Goal: Information Seeking & Learning: Learn about a topic

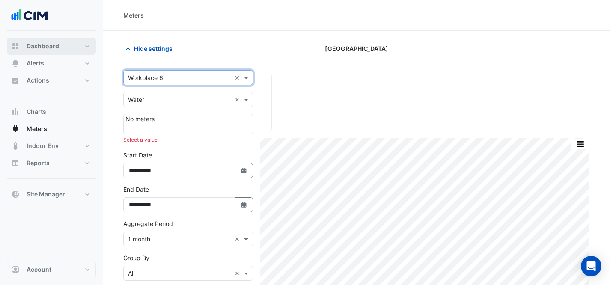
click at [87, 41] on button "Dashboard" at bounding box center [51, 46] width 89 height 17
select select "***"
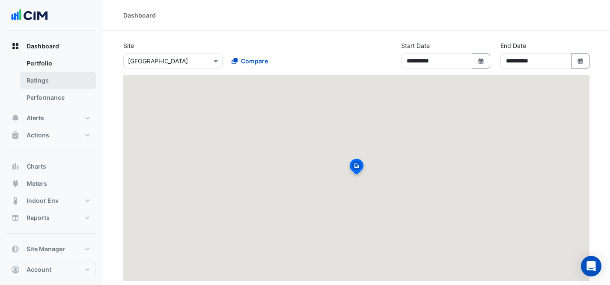
click at [75, 84] on link "Ratings" at bounding box center [58, 80] width 76 height 17
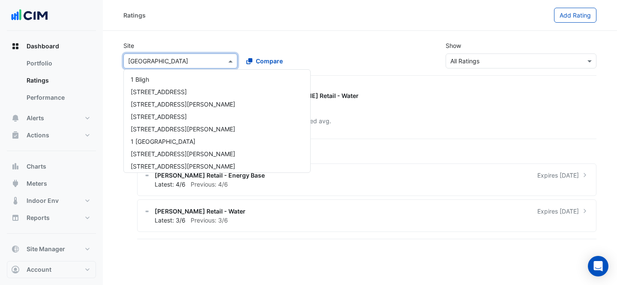
click at [165, 54] on div "× [GEOGRAPHIC_DATA]" at bounding box center [180, 61] width 114 height 15
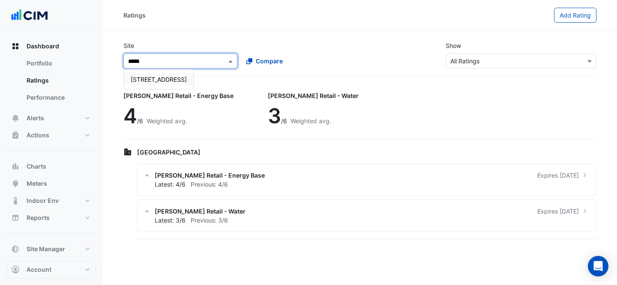
type input "******"
click at [152, 81] on span "[STREET_ADDRESS]" at bounding box center [159, 79] width 56 height 7
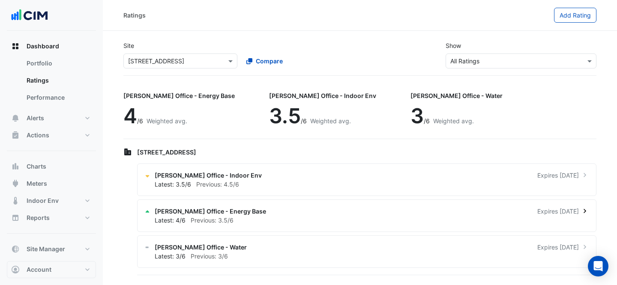
click at [265, 218] on div "Latest: 4/6 Previous: 3.5/6" at bounding box center [372, 220] width 434 height 9
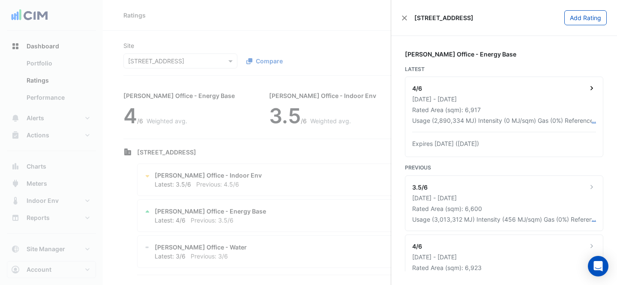
click at [520, 102] on div "[DATE] - [DATE]" at bounding box center [504, 99] width 184 height 9
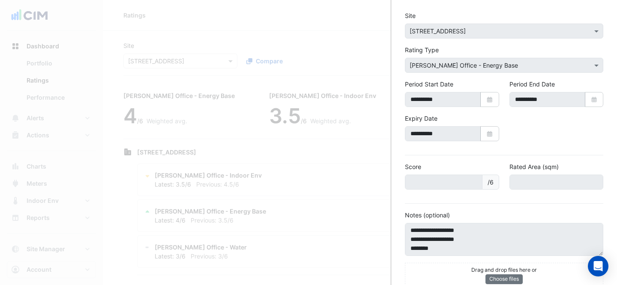
scroll to position [53, 0]
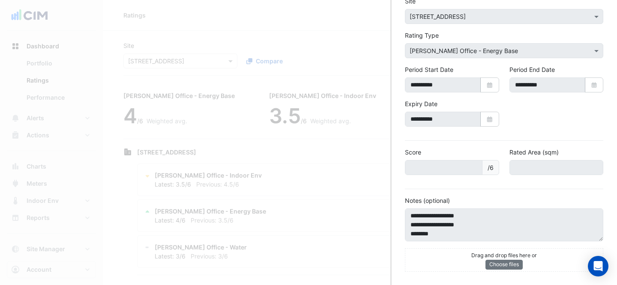
click at [289, 169] on ngb-offcanvas-backdrop at bounding box center [308, 142] width 617 height 285
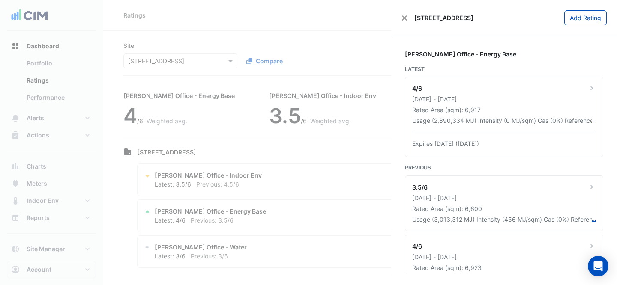
click at [289, 169] on ngb-offcanvas-backdrop at bounding box center [308, 142] width 617 height 285
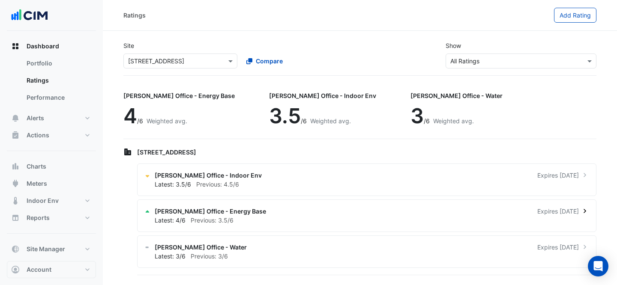
click at [299, 220] on div "Latest: 4/6 Previous: 3.5/6" at bounding box center [372, 220] width 434 height 9
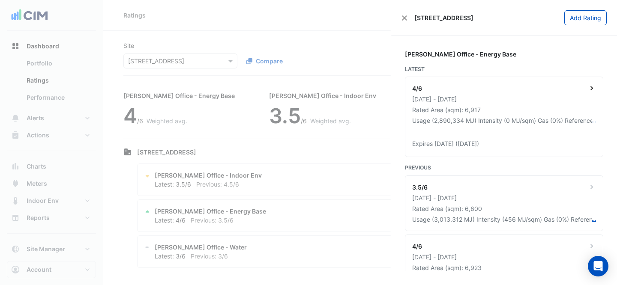
click at [493, 123] on div "Usage (2,890,334 MJ) Intensity (0 MJ/sqm) Gas (0%) Reference (OF37355) PremiseI…" at bounding box center [501, 120] width 179 height 9
click at [260, 189] on ngb-offcanvas-backdrop at bounding box center [308, 142] width 617 height 285
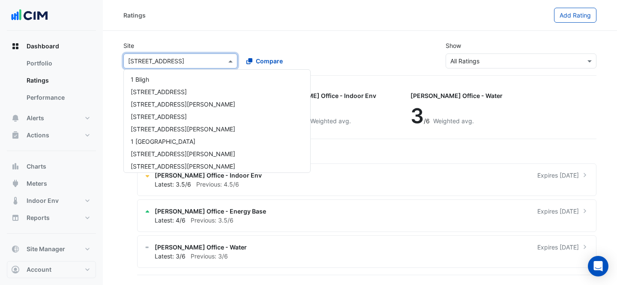
click at [199, 54] on div "× [STREET_ADDRESS]" at bounding box center [180, 61] width 114 height 15
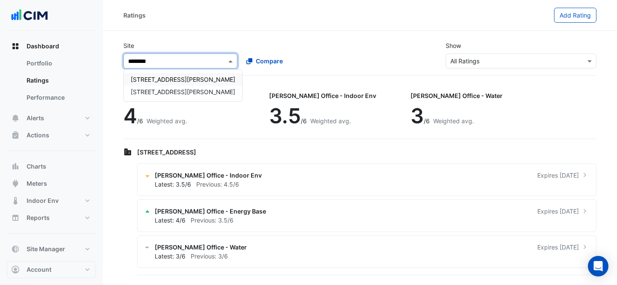
type input "*********"
click at [172, 76] on span "[STREET_ADDRESS][PERSON_NAME]" at bounding box center [183, 79] width 105 height 7
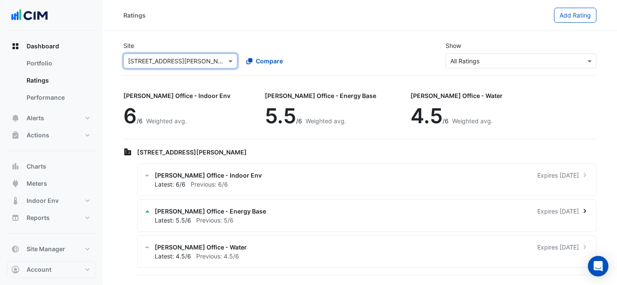
click at [202, 216] on div "Latest: 5.5/6 Previous: 5/6" at bounding box center [372, 220] width 434 height 9
click at [293, 218] on div "Latest: 5.5/6 Previous: 5/6" at bounding box center [372, 220] width 434 height 9
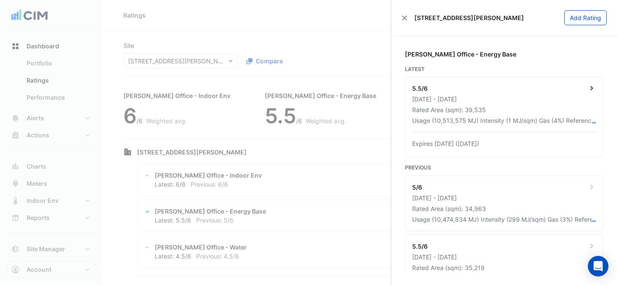
click at [537, 103] on div "[DATE] - [DATE]" at bounding box center [504, 99] width 184 height 9
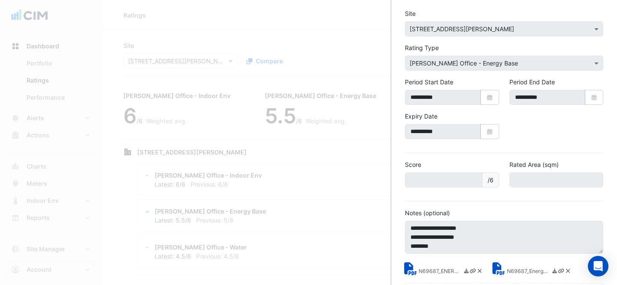
scroll to position [75, 0]
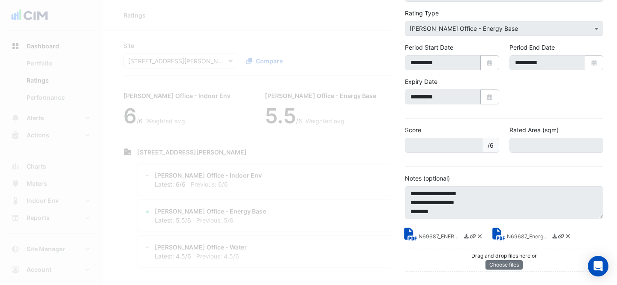
click at [441, 238] on small "N69687_ENERGY.pdf" at bounding box center [440, 237] width 43 height 9
click at [517, 242] on div "N69687_ENERGY.pdf N69687_EnergyReport.pdf Drag and drop files here or Choose fi…" at bounding box center [504, 245] width 209 height 53
click at [515, 237] on small "N69687_EnergyReport.pdf" at bounding box center [528, 237] width 43 height 9
click at [259, 37] on ngb-offcanvas-backdrop at bounding box center [308, 142] width 617 height 285
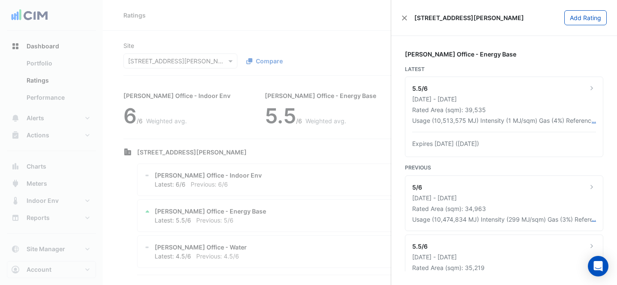
click at [259, 37] on ngb-offcanvas-backdrop at bounding box center [308, 142] width 617 height 285
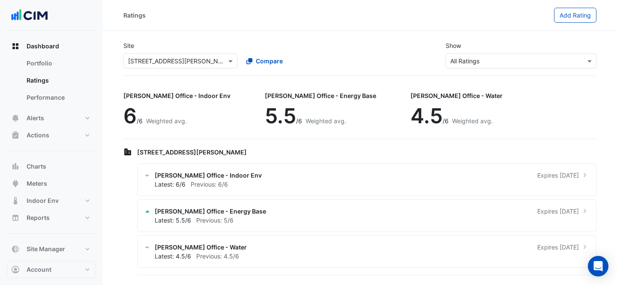
click at [173, 61] on input "text" at bounding box center [171, 61] width 87 height 9
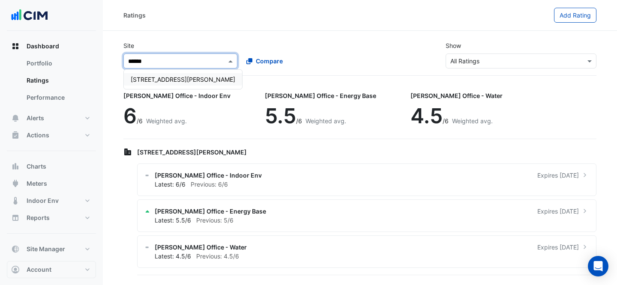
type input "*******"
click at [139, 80] on span "[STREET_ADDRESS][PERSON_NAME]" at bounding box center [183, 79] width 105 height 7
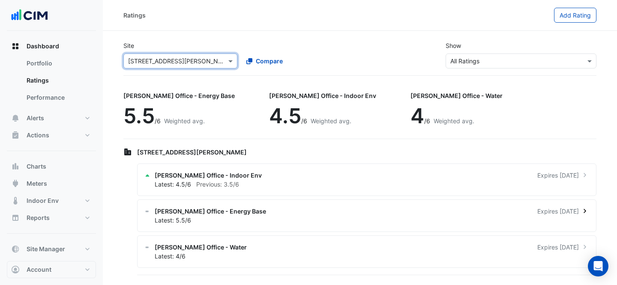
click at [311, 214] on div "[PERSON_NAME] Office - Energy Base Expires [DATE]" at bounding box center [372, 211] width 434 height 9
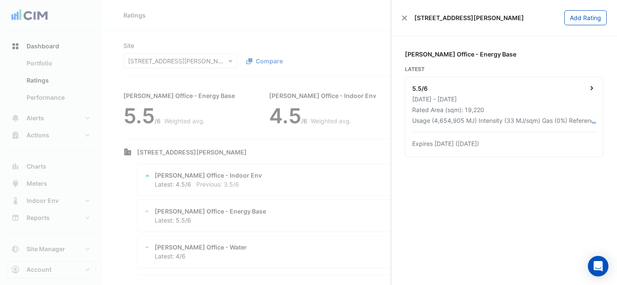
click at [526, 83] on div "5.5/6 [DATE] - [DATE] Rated Area (sqm): 19,220 Usage (4,654,905 MJ) Intensity (…" at bounding box center [503, 117] width 197 height 80
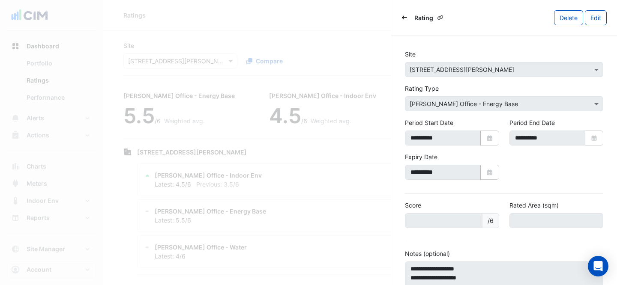
scroll to position [75, 0]
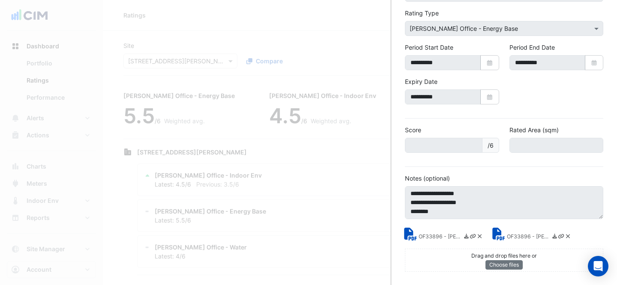
click at [521, 234] on small "OF33896 - [PERSON_NAME] Energy Rating Certificate.pdf" at bounding box center [528, 237] width 43 height 9
click at [435, 232] on div "OF33896 - [PERSON_NAME] Energy Rating Report.pdf" at bounding box center [451, 237] width 64 height 10
click at [412, 233] on icon at bounding box center [410, 234] width 12 height 13
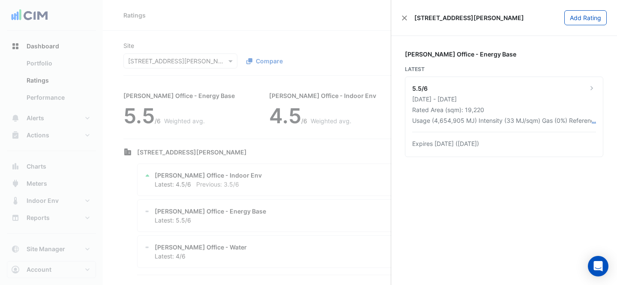
click at [226, 22] on ngb-offcanvas-backdrop at bounding box center [308, 142] width 617 height 285
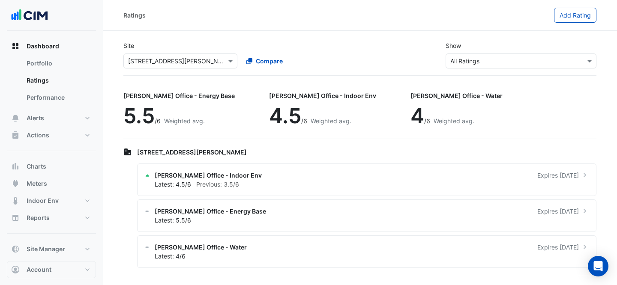
click at [172, 54] on ngb-offcanvas-backdrop at bounding box center [308, 142] width 617 height 285
click at [174, 60] on input "text" at bounding box center [171, 61] width 87 height 9
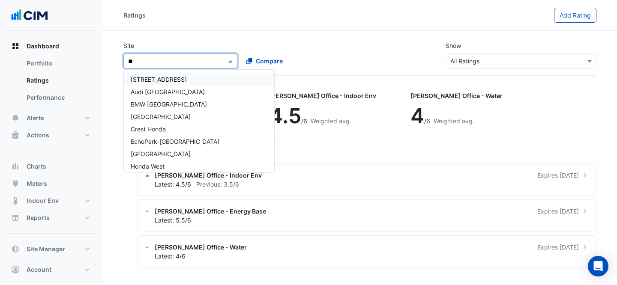
type input "*"
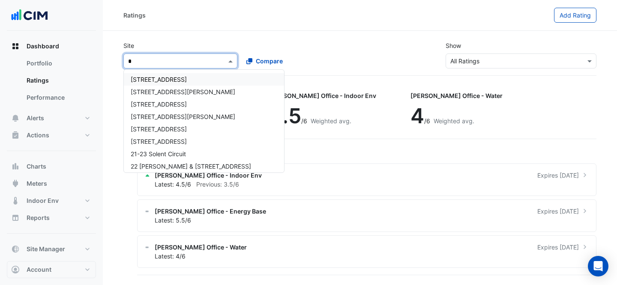
type input "**"
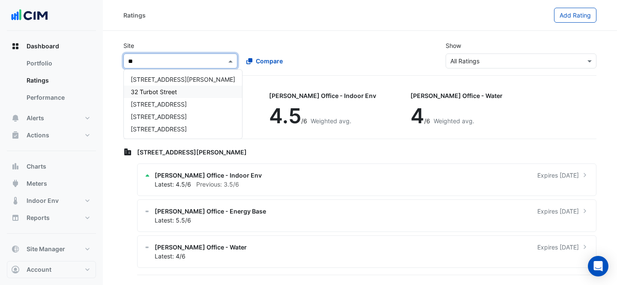
click at [170, 87] on div "32 Turbot Street" at bounding box center [183, 92] width 118 height 12
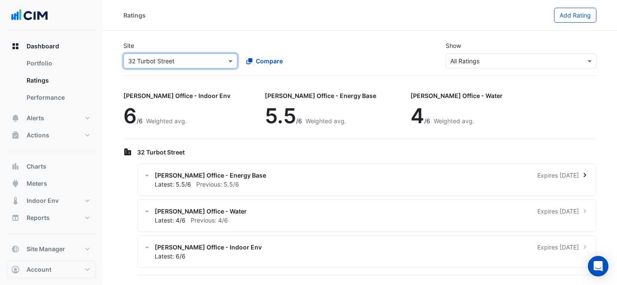
click at [378, 174] on div "[PERSON_NAME] Office - Energy Base Expires [DATE]" at bounding box center [372, 175] width 434 height 9
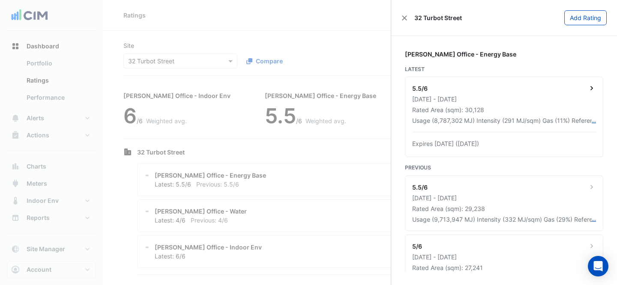
click at [532, 108] on div "Rated Area (sqm): 30,128" at bounding box center [504, 109] width 184 height 9
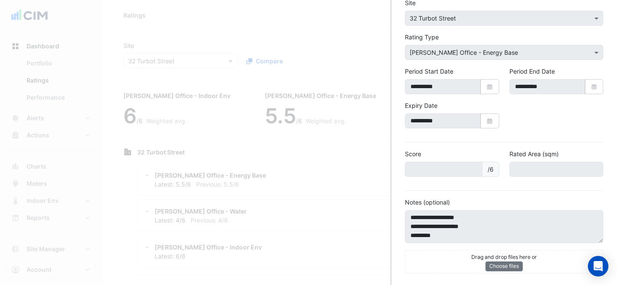
scroll to position [53, 0]
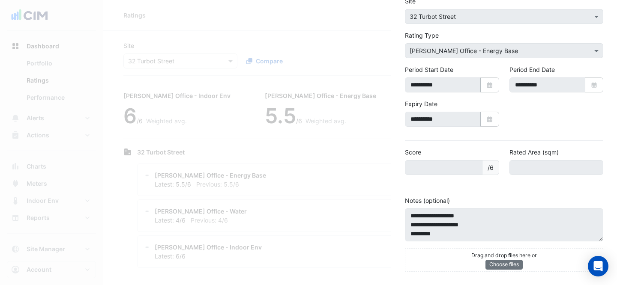
click at [352, 9] on ngb-offcanvas-backdrop at bounding box center [308, 142] width 617 height 285
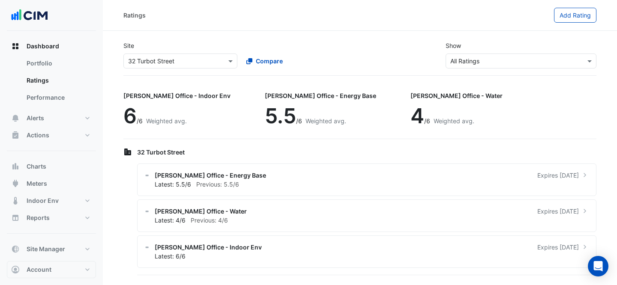
click at [248, 17] on ngb-offcanvas-backdrop at bounding box center [308, 142] width 617 height 285
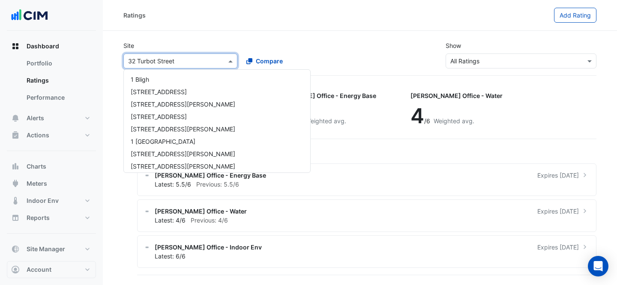
click at [158, 55] on div "× [STREET_ADDRESS]" at bounding box center [180, 61] width 114 height 15
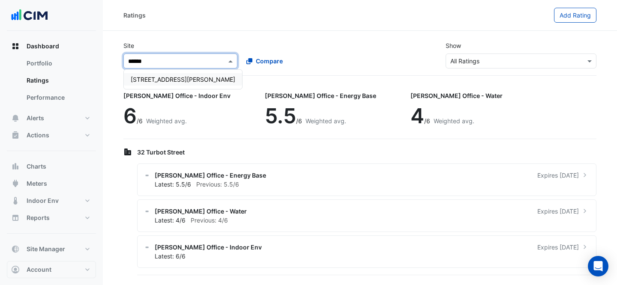
type input "*******"
click at [159, 77] on span "[STREET_ADDRESS][PERSON_NAME]" at bounding box center [183, 79] width 105 height 7
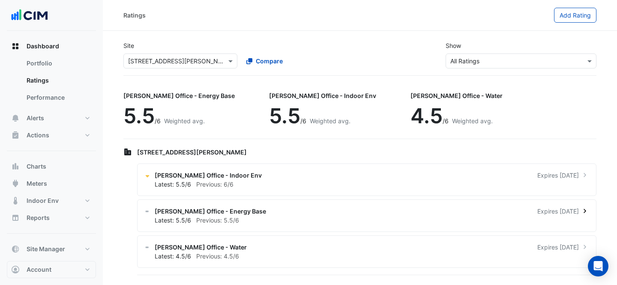
click at [263, 216] on div "Latest: 5.5/6 Previous: 5.5/6" at bounding box center [372, 220] width 434 height 9
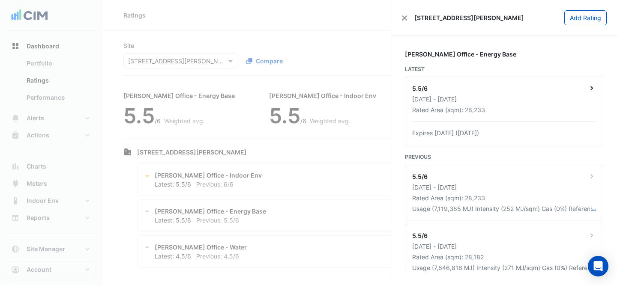
click at [565, 114] on div "Rated Area (sqm): 28,233" at bounding box center [504, 109] width 184 height 9
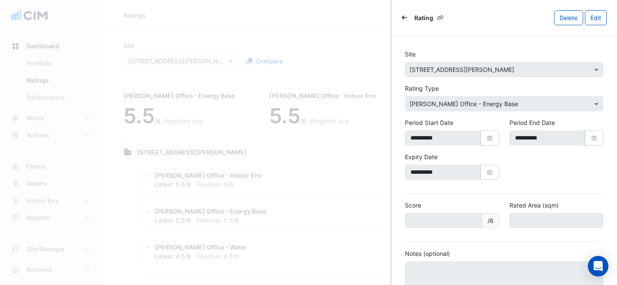
scroll to position [75, 0]
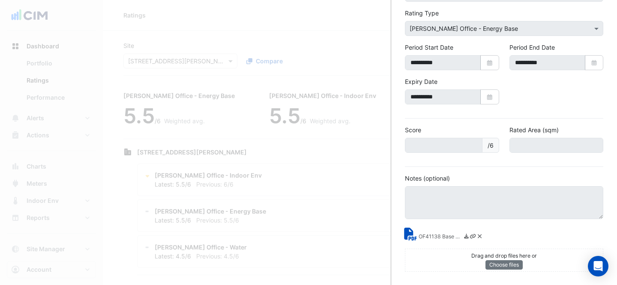
click at [426, 236] on small "OF41138 Base Building certification documents.pdf" at bounding box center [440, 237] width 43 height 9
click at [341, 32] on ngb-offcanvas-backdrop at bounding box center [308, 142] width 617 height 285
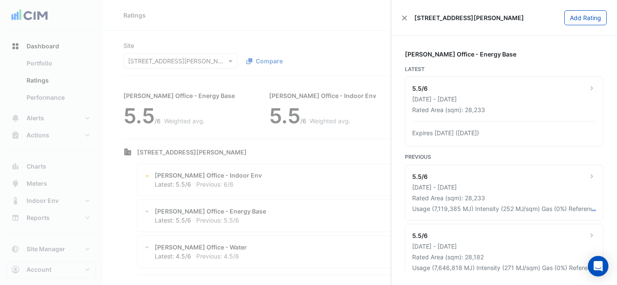
click at [172, 18] on ngb-offcanvas-backdrop at bounding box center [308, 142] width 617 height 285
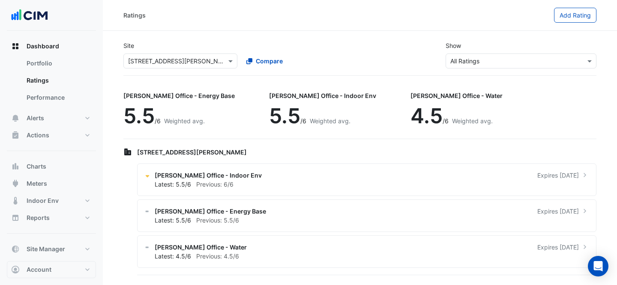
click at [169, 61] on input "text" at bounding box center [171, 61] width 87 height 9
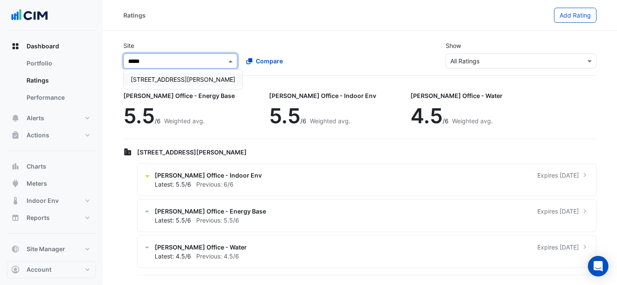
type input "******"
click at [147, 75] on div "[STREET_ADDRESS][PERSON_NAME]" at bounding box center [183, 79] width 118 height 12
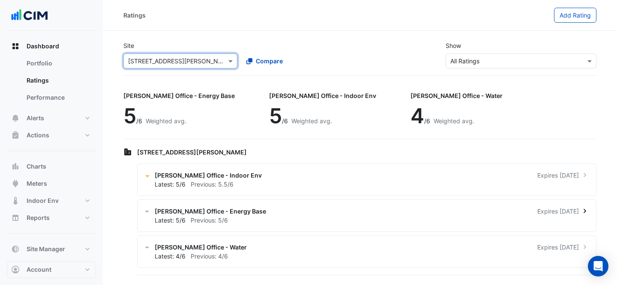
click at [326, 221] on div "Latest: 5/6 Previous: 5/6" at bounding box center [372, 220] width 434 height 9
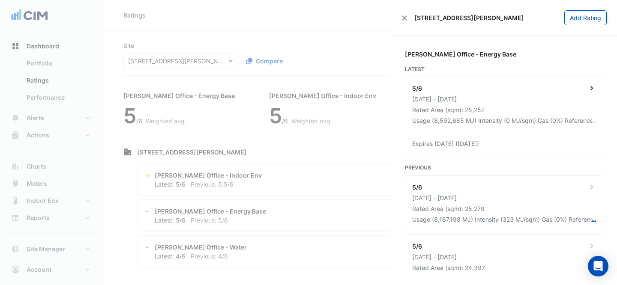
click at [583, 99] on div "[DATE] - [DATE]" at bounding box center [504, 99] width 184 height 9
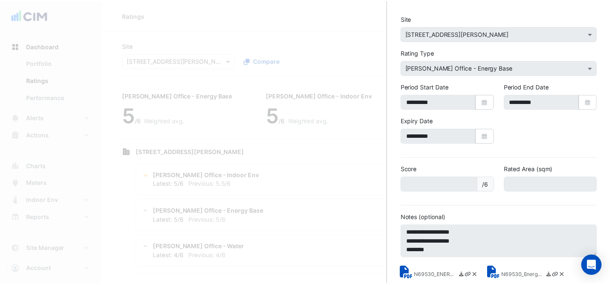
scroll to position [75, 0]
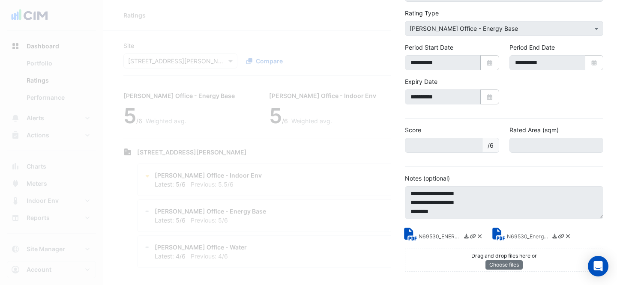
click at [426, 236] on small "N69530_ENERGY.pdf" at bounding box center [440, 237] width 43 height 9
click at [511, 238] on small "N69530_EnergyReport.pdf" at bounding box center [528, 237] width 43 height 9
click at [208, 27] on ngb-offcanvas-backdrop at bounding box center [308, 142] width 617 height 285
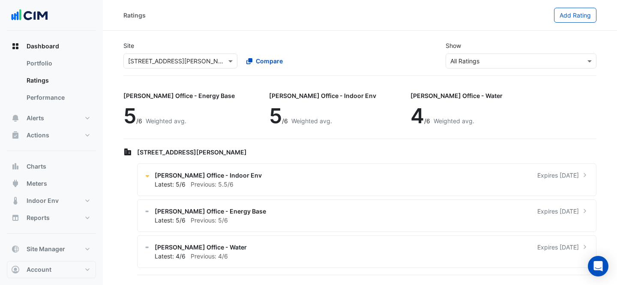
click at [172, 52] on ngb-offcanvas-backdrop at bounding box center [308, 142] width 617 height 285
click at [57, 184] on button "Meters" at bounding box center [51, 183] width 89 height 17
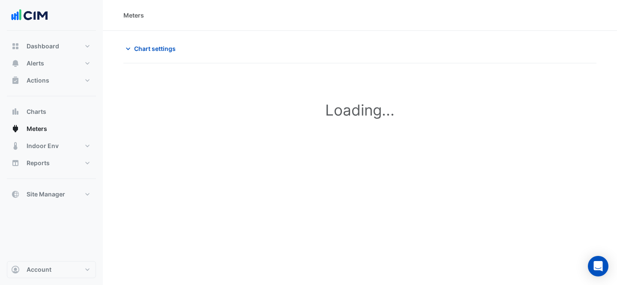
type input "**********"
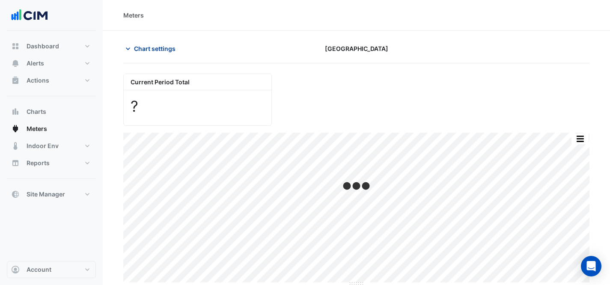
click at [156, 55] on button "Chart settings" at bounding box center [152, 48] width 58 height 15
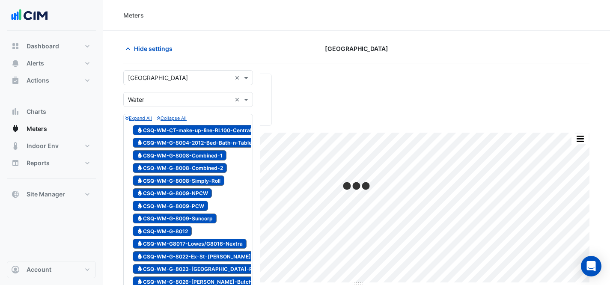
click at [173, 82] on div "× [GEOGRAPHIC_DATA] ×" at bounding box center [188, 77] width 130 height 15
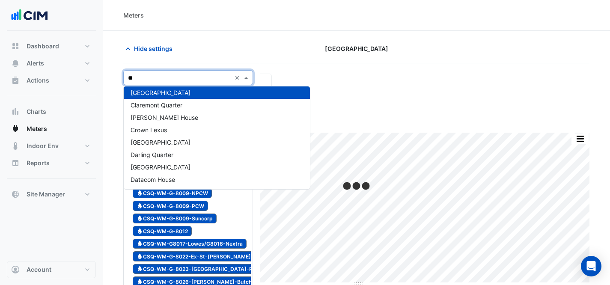
scroll to position [190, 0]
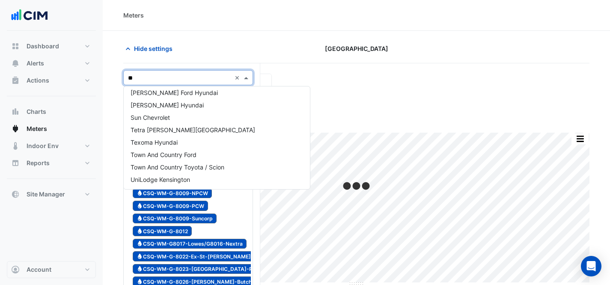
type input "***"
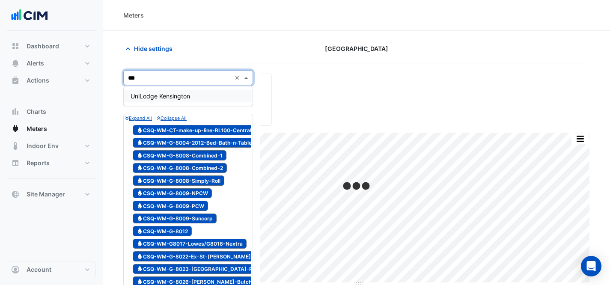
click at [220, 94] on div "UniLodge Kensington" at bounding box center [188, 96] width 129 height 12
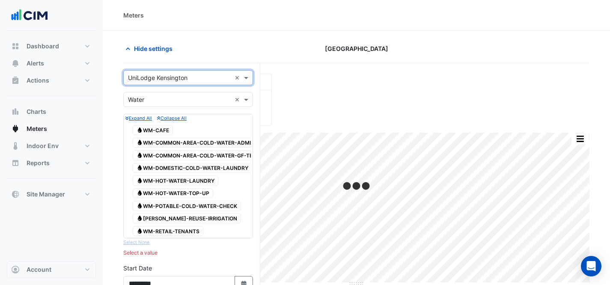
click at [175, 93] on div "× Water ×" at bounding box center [188, 99] width 130 height 15
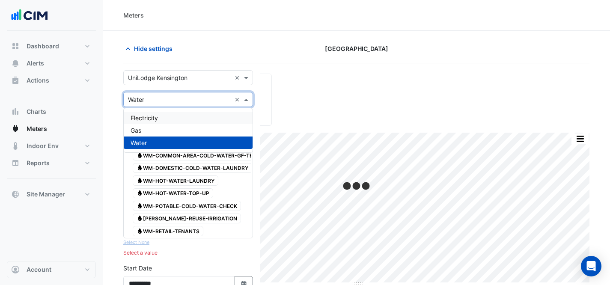
click at [173, 115] on div "Electricity" at bounding box center [188, 118] width 129 height 12
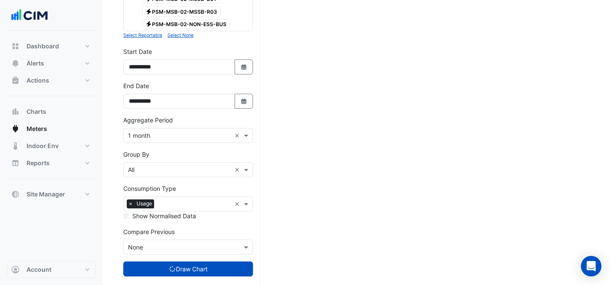
scroll to position [1179, 0]
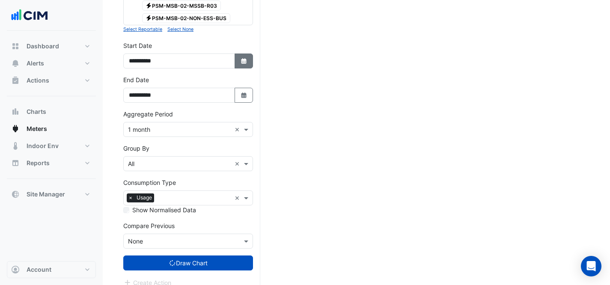
click at [242, 58] on icon "button" at bounding box center [243, 61] width 5 height 6
select select "*"
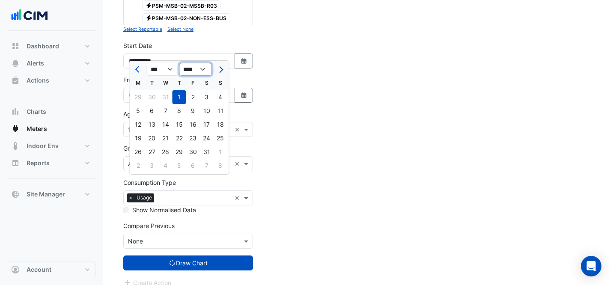
click at [205, 72] on select "**** **** **** **** **** **** **** **** **** **** **** ****" at bounding box center [195, 69] width 33 height 13
select select "****"
click at [191, 93] on div "1" at bounding box center [193, 97] width 14 height 14
type input "**********"
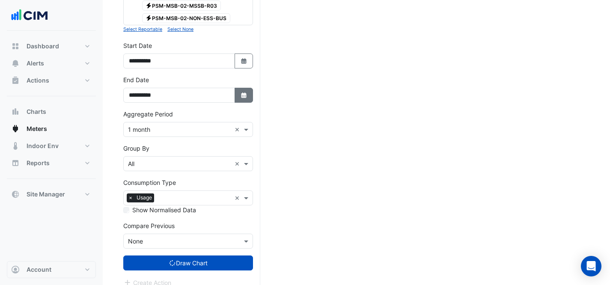
click at [242, 93] on icon "button" at bounding box center [243, 96] width 5 height 6
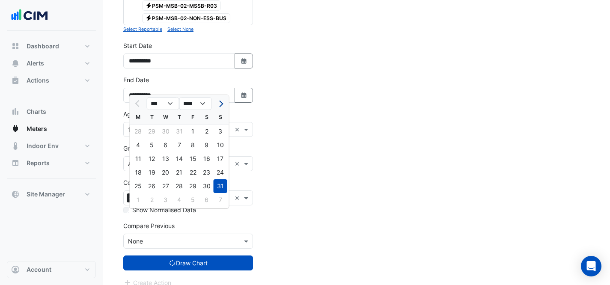
click at [215, 106] on button "Next month" at bounding box center [220, 104] width 10 height 14
select select "*"
click at [142, 169] on div "22" at bounding box center [139, 173] width 14 height 14
type input "**********"
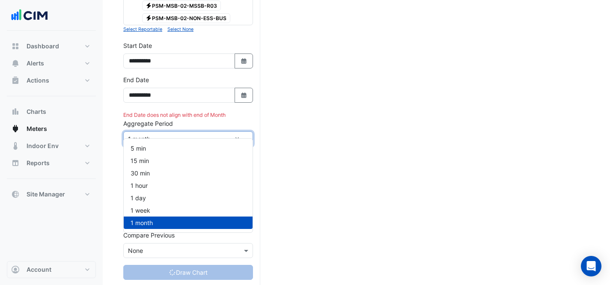
click at [180, 135] on input "text" at bounding box center [179, 139] width 103 height 9
click at [173, 202] on div "1 day" at bounding box center [188, 198] width 129 height 12
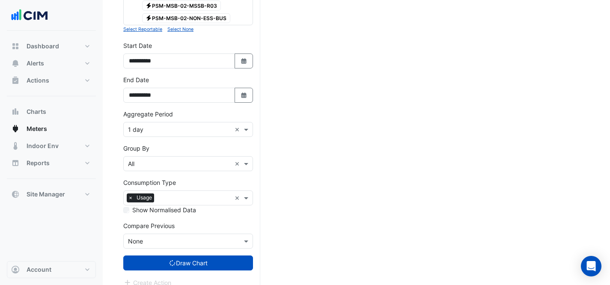
click at [179, 258] on button "Draw Chart" at bounding box center [188, 263] width 130 height 15
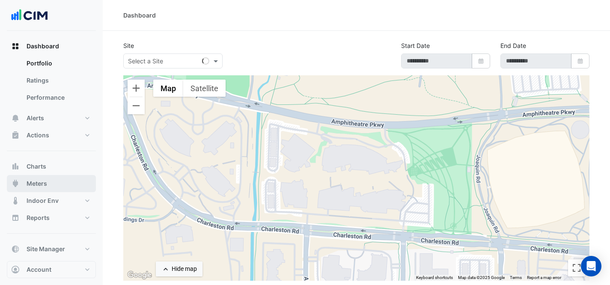
type input "**********"
select select "***"
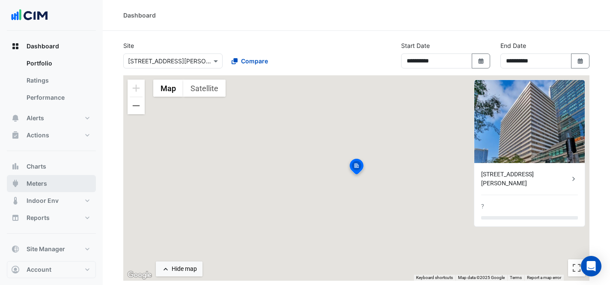
click at [57, 186] on button "Meters" at bounding box center [51, 183] width 89 height 17
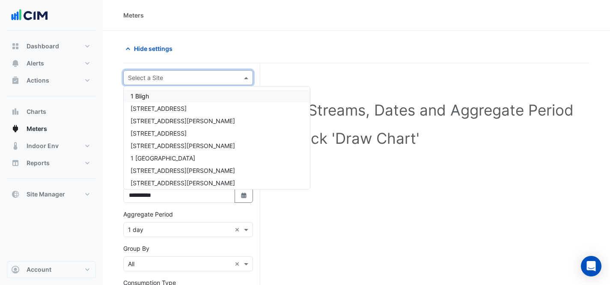
click at [176, 78] on input "text" at bounding box center [179, 78] width 103 height 9
click at [67, 45] on button "Dashboard" at bounding box center [51, 46] width 89 height 17
select select "***"
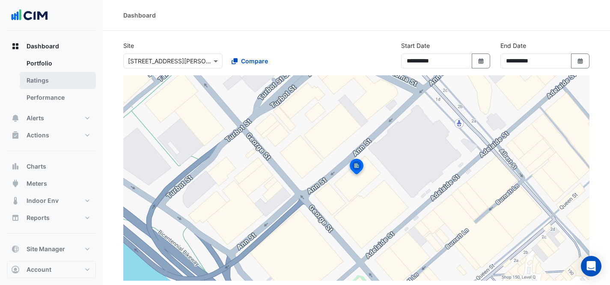
click at [72, 76] on link "Ratings" at bounding box center [58, 80] width 76 height 17
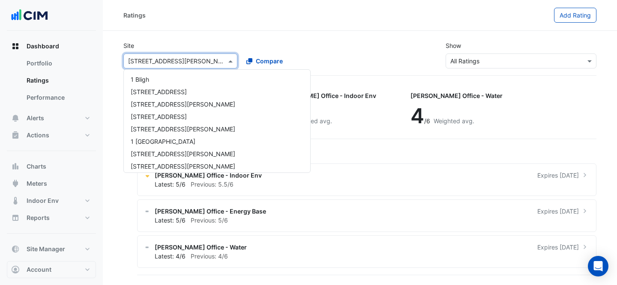
click at [169, 60] on input "text" at bounding box center [171, 61] width 87 height 9
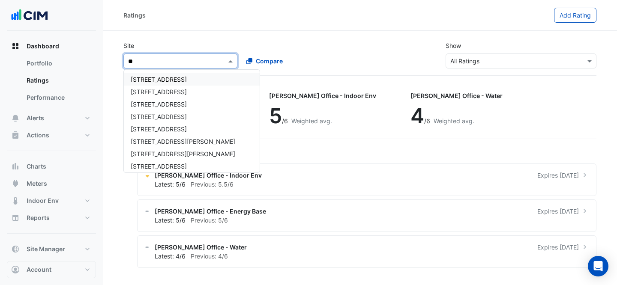
type input "***"
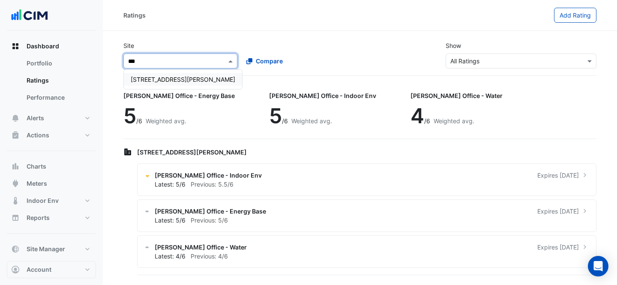
click at [160, 83] on span "[STREET_ADDRESS][PERSON_NAME]" at bounding box center [183, 79] width 105 height 7
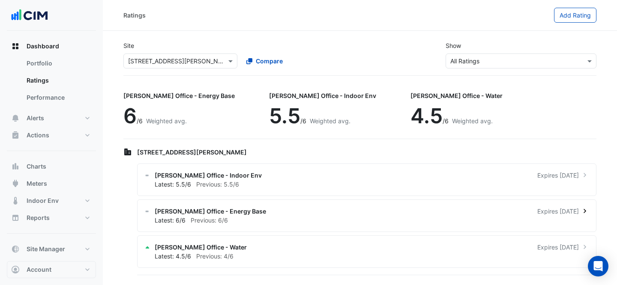
click at [297, 217] on div "Latest: 6/6 Previous: 6/6" at bounding box center [372, 220] width 434 height 9
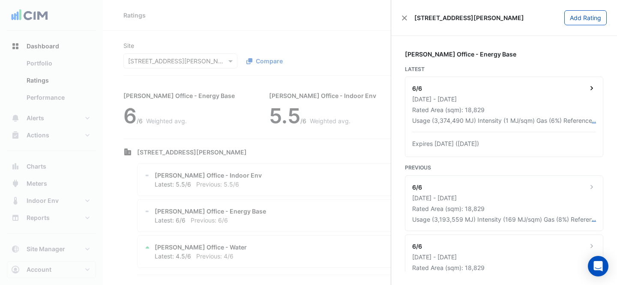
click at [582, 86] on div "6/6" at bounding box center [504, 89] width 184 height 11
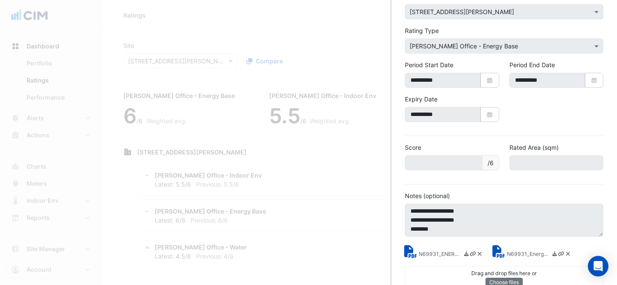
scroll to position [75, 0]
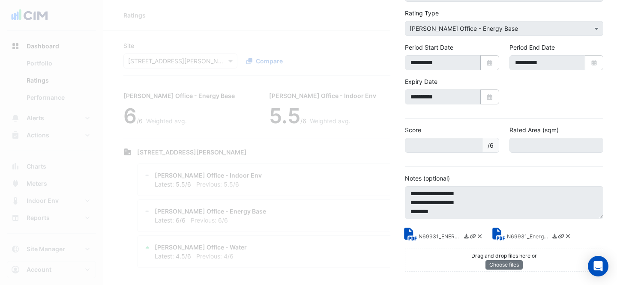
click at [439, 233] on small "N69931_ENERGY.pdf" at bounding box center [440, 237] width 43 height 9
click at [518, 231] on div "N69931_EnergyReport.pdf" at bounding box center [532, 235] width 88 height 14
click at [518, 235] on small "N69931_EnergyReport.pdf" at bounding box center [528, 237] width 43 height 9
click at [269, 187] on ngb-offcanvas-backdrop at bounding box center [308, 142] width 617 height 285
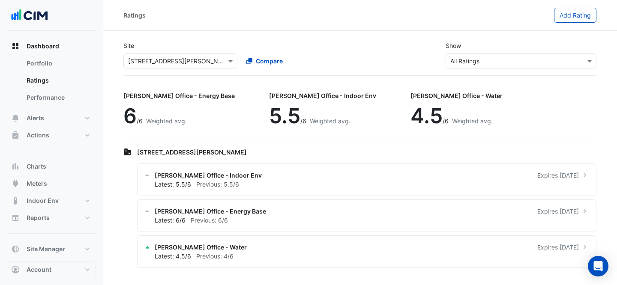
click at [195, 76] on ngb-offcanvas-backdrop at bounding box center [308, 142] width 617 height 285
click at [192, 66] on div "× 900 Ann Street" at bounding box center [180, 61] width 114 height 15
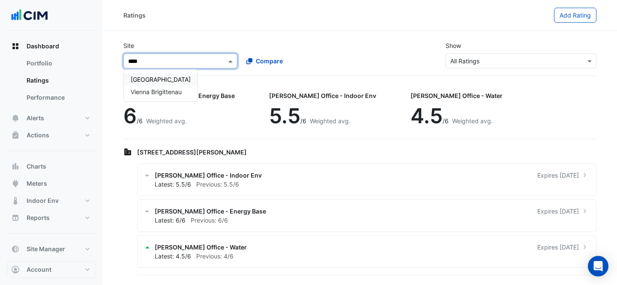
type input "*****"
click at [180, 78] on div "[GEOGRAPHIC_DATA]" at bounding box center [161, 79] width 74 height 12
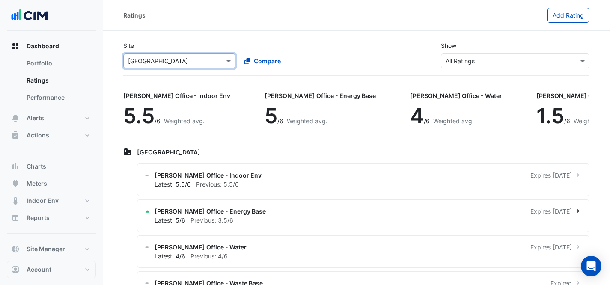
click at [282, 212] on div "NABERS Office - Energy Base Expires in 7 days" at bounding box center [369, 211] width 428 height 9
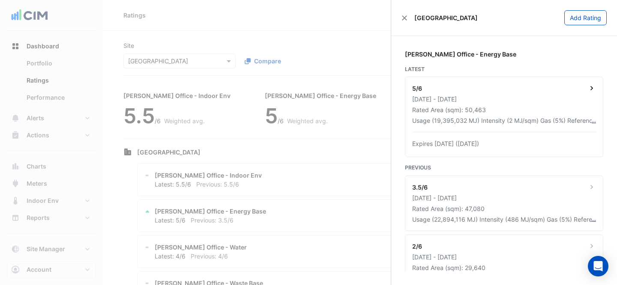
click at [472, 117] on div "Usage (19,395,032 MJ) Intensity (2 MJ/sqm) Gas (5%) Reference (OF34194) Premise…" at bounding box center [501, 120] width 179 height 9
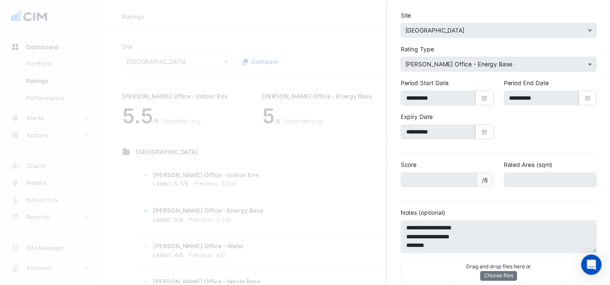
scroll to position [53, 0]
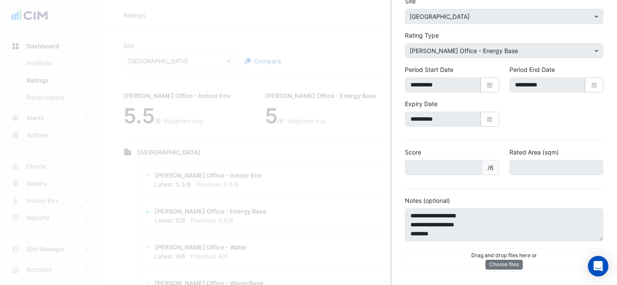
click at [353, 182] on ngb-offcanvas-backdrop at bounding box center [308, 142] width 617 height 285
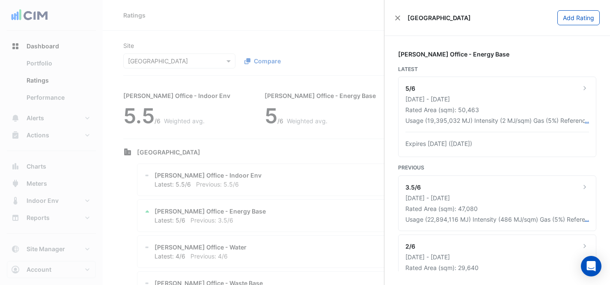
click at [91, 63] on ngb-offcanvas-backdrop at bounding box center [305, 142] width 610 height 285
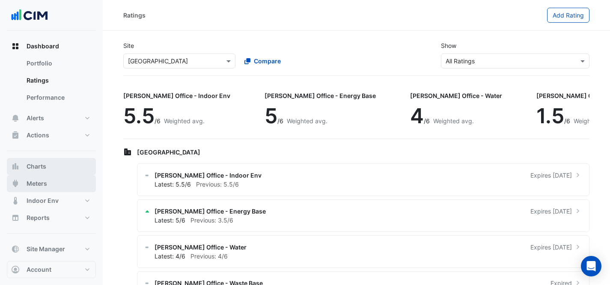
click at [69, 183] on button "Meters" at bounding box center [51, 183] width 89 height 17
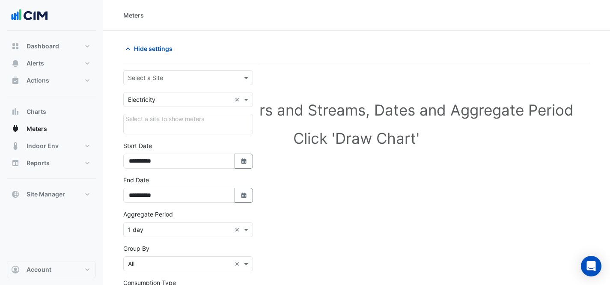
click at [179, 74] on input "text" at bounding box center [179, 78] width 103 height 9
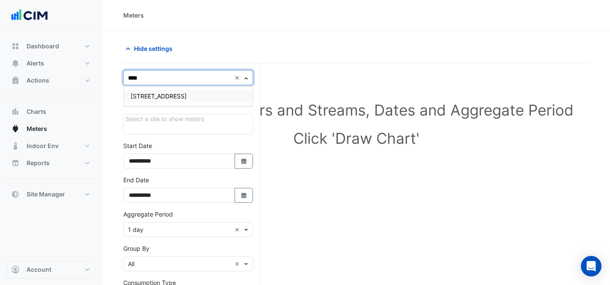
type input "*****"
click at [173, 95] on span "[STREET_ADDRESS]" at bounding box center [159, 96] width 56 height 7
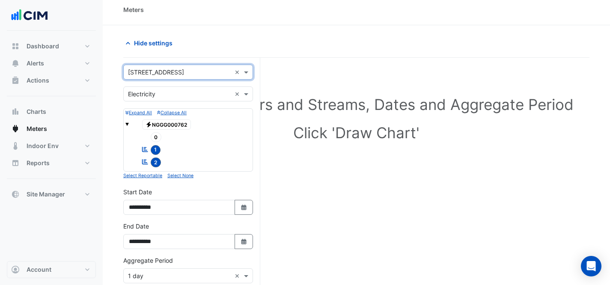
scroll to position [13, 0]
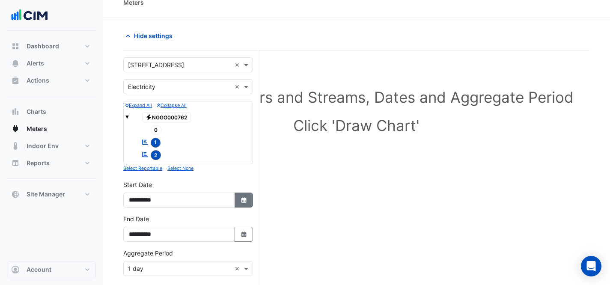
click at [241, 200] on icon "button" at bounding box center [243, 200] width 5 height 6
select select "*"
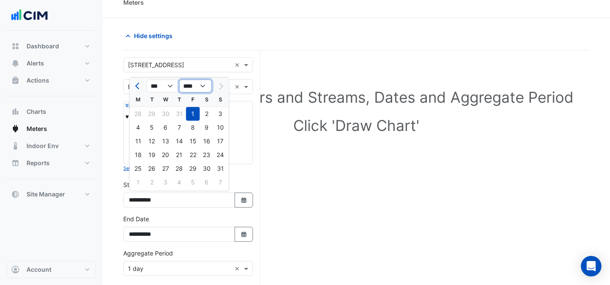
click at [200, 86] on select "**** **** **** **** **** **** **** **** **** **** ****" at bounding box center [195, 86] width 33 height 13
select select "****"
click at [250, 171] on div "Expand All Collapse All Electricity NGGG000762 0 Reportable 1 Reportable 2 Sele…" at bounding box center [188, 137] width 130 height 72
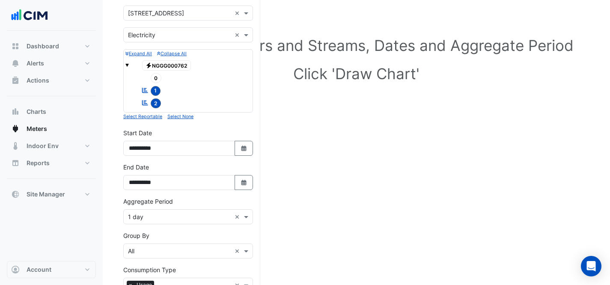
scroll to position [174, 0]
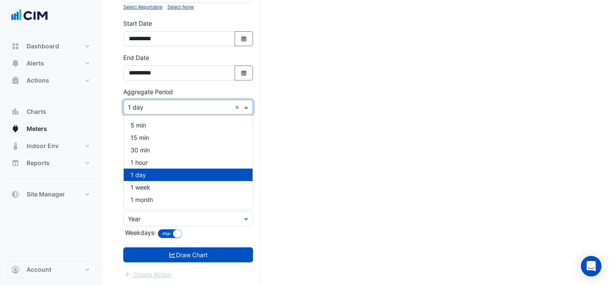
click at [182, 109] on input "text" at bounding box center [179, 107] width 103 height 9
click at [194, 194] on div "1 month" at bounding box center [188, 200] width 129 height 12
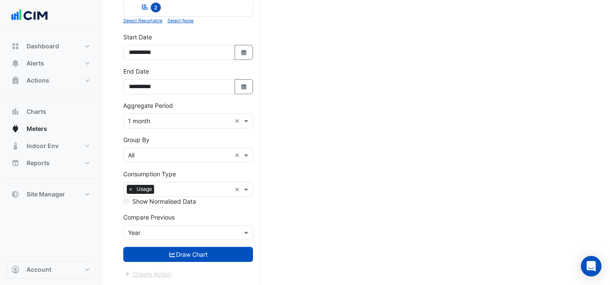
click at [215, 262] on form "× 16-18 Mort Street × × Electricity × Expand All Collapse All Electricity NGGG0…" at bounding box center [188, 95] width 130 height 370
click at [187, 233] on input "text" at bounding box center [179, 233] width 103 height 9
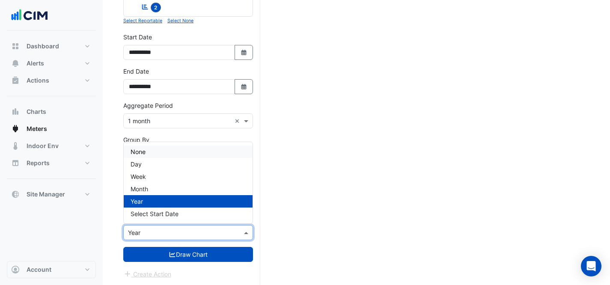
click at [143, 155] on span "None" at bounding box center [138, 151] width 15 height 7
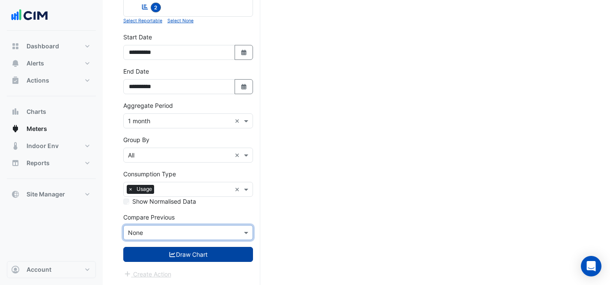
click at [217, 257] on button "Draw Chart" at bounding box center [188, 254] width 130 height 15
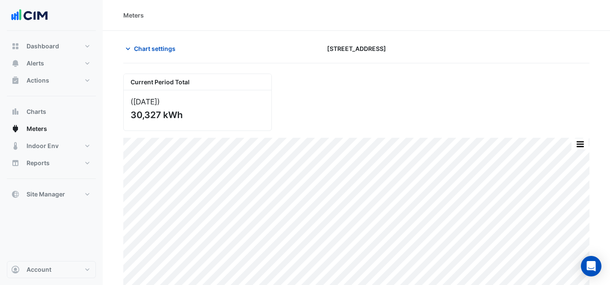
click at [424, 124] on div "Current Period Total (Aug 25 ) 30,327 kWh" at bounding box center [356, 99] width 477 height 64
click at [153, 46] on span "Chart settings" at bounding box center [155, 48] width 42 height 9
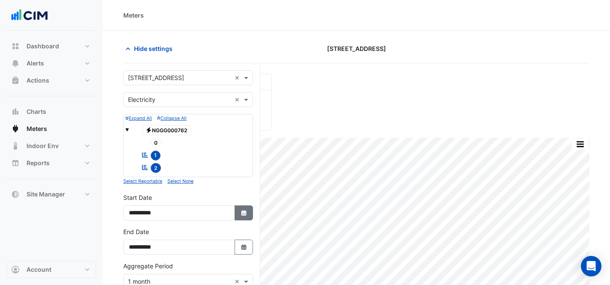
click at [245, 210] on icon "button" at bounding box center [243, 213] width 5 height 6
select select "*"
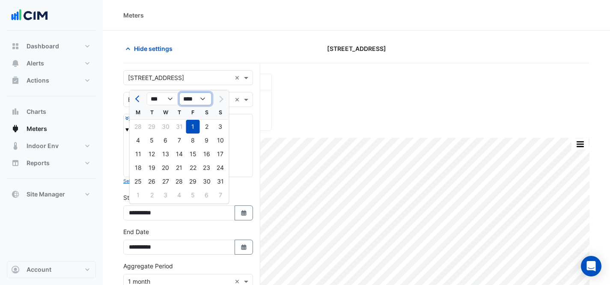
click at [197, 102] on select "**** **** **** **** **** **** **** **** **** **** ****" at bounding box center [195, 99] width 33 height 13
select select "****"
click at [178, 130] on div "1" at bounding box center [180, 127] width 14 height 14
type input "**********"
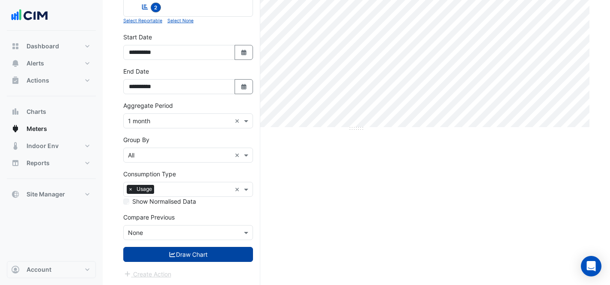
click at [205, 252] on button "Draw Chart" at bounding box center [188, 254] width 130 height 15
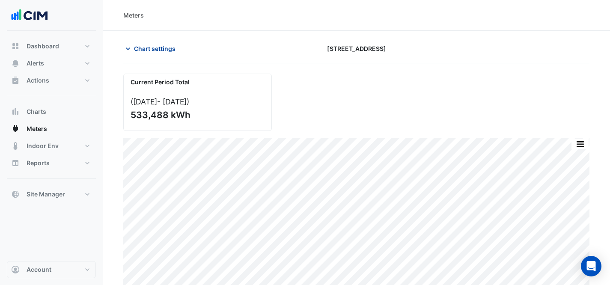
click at [156, 51] on span "Chart settings" at bounding box center [155, 48] width 42 height 9
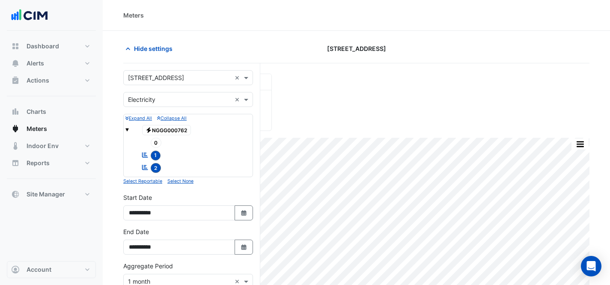
click at [160, 141] on span "0" at bounding box center [156, 143] width 11 height 10
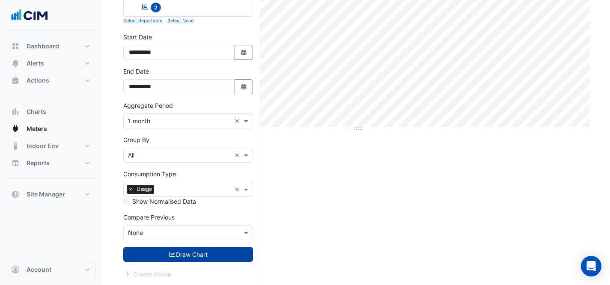
click at [206, 256] on button "Draw Chart" at bounding box center [188, 254] width 130 height 15
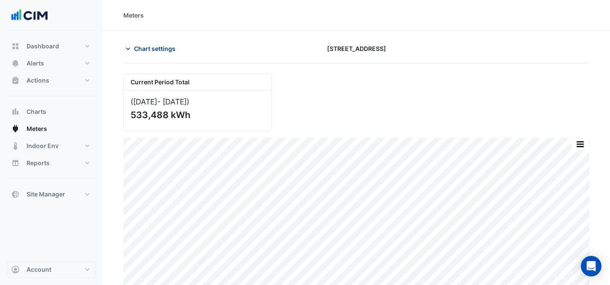
click at [180, 52] on button "Chart settings" at bounding box center [152, 48] width 58 height 15
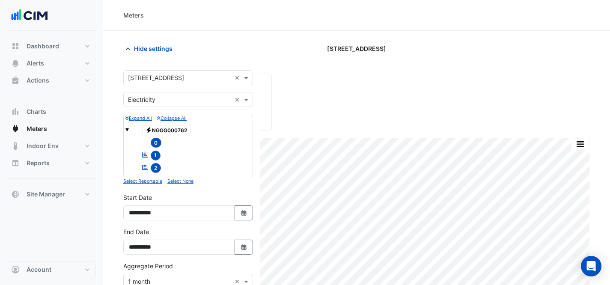
click at [165, 128] on span "Electricity NGGG000762" at bounding box center [166, 130] width 49 height 10
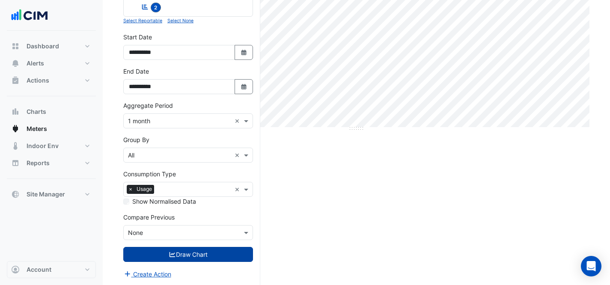
click at [189, 251] on button "Draw Chart" at bounding box center [188, 254] width 130 height 15
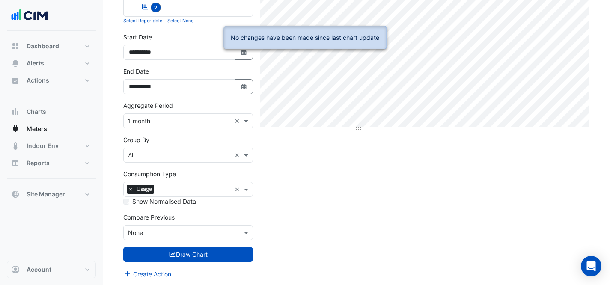
click at [349, 252] on div "Current Period Total (Aug 24 - Aug 25 ) 533,488 kWh Print Save as JPEG Save as …" at bounding box center [356, 99] width 467 height 373
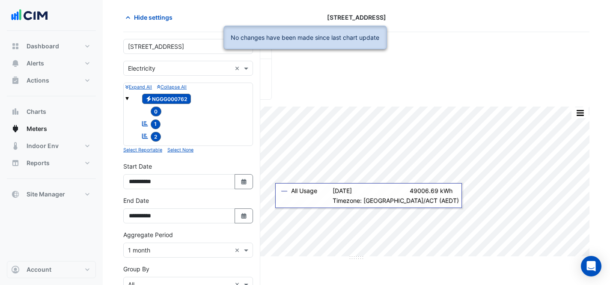
scroll to position [0, 0]
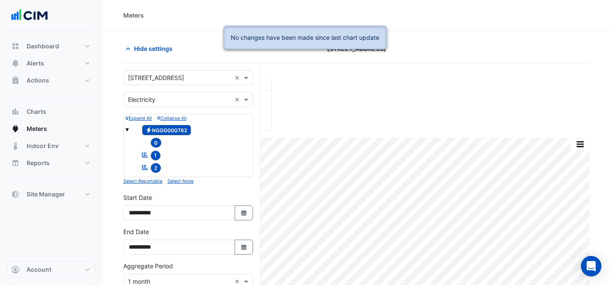
click at [423, 123] on div "Current Period Total (Aug 24 - Aug 25 ) 533,488 kWh" at bounding box center [356, 99] width 477 height 64
